Goal: Find specific page/section: Find specific page/section

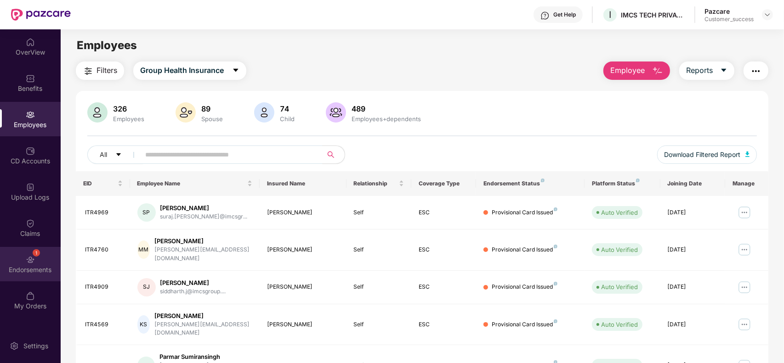
click at [33, 273] on div "Endorsements" at bounding box center [30, 270] width 61 height 9
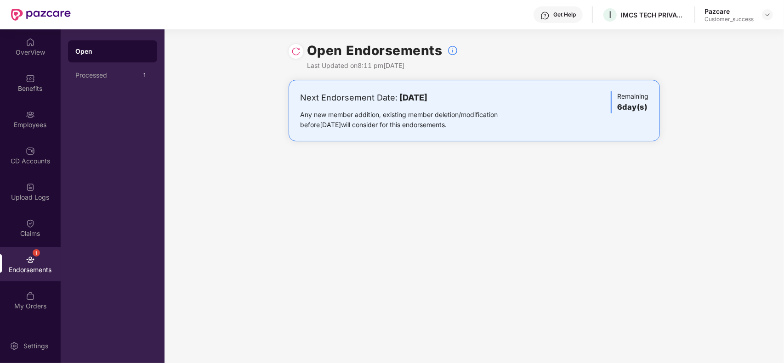
click at [297, 43] on div "Open Endorsements Last Updated on 8:11 pm[DATE]" at bounding box center [473, 54] width 371 height 51
click at [295, 51] on img at bounding box center [295, 51] width 9 height 9
